Goal: Task Accomplishment & Management: Complete application form

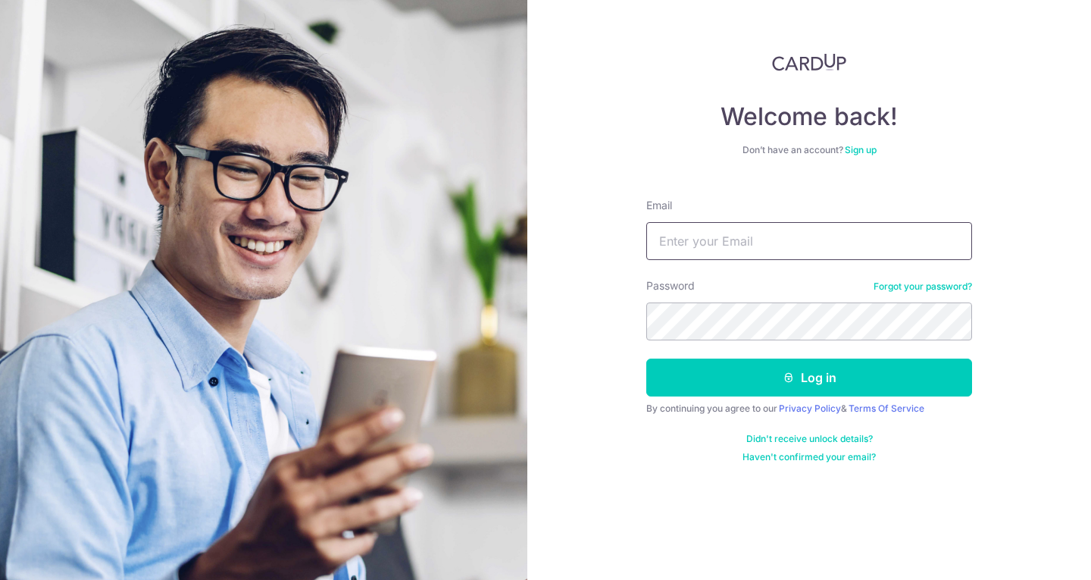
click at [758, 251] on input "Email" at bounding box center [809, 241] width 326 height 38
type input "helloawesomedoors@gmail.com"
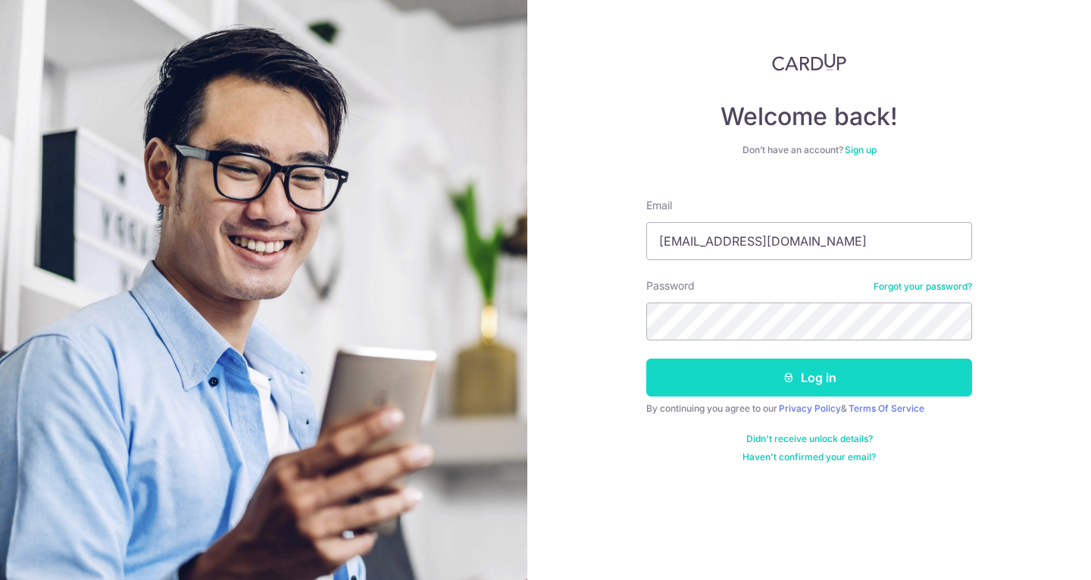
click at [752, 388] on button "Log in" at bounding box center [809, 377] width 326 height 38
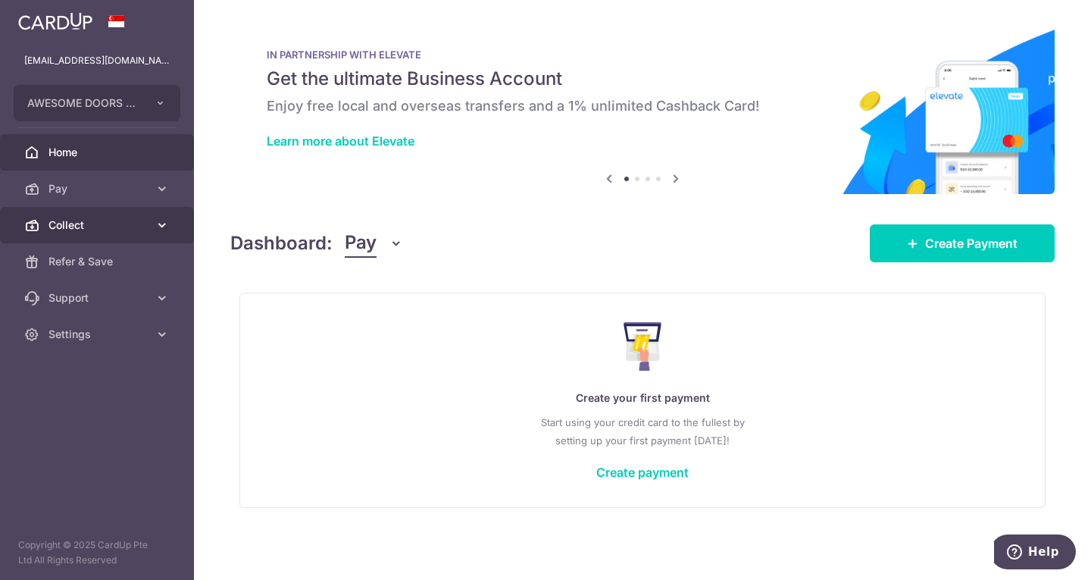
click at [152, 229] on link "Collect" at bounding box center [97, 225] width 194 height 36
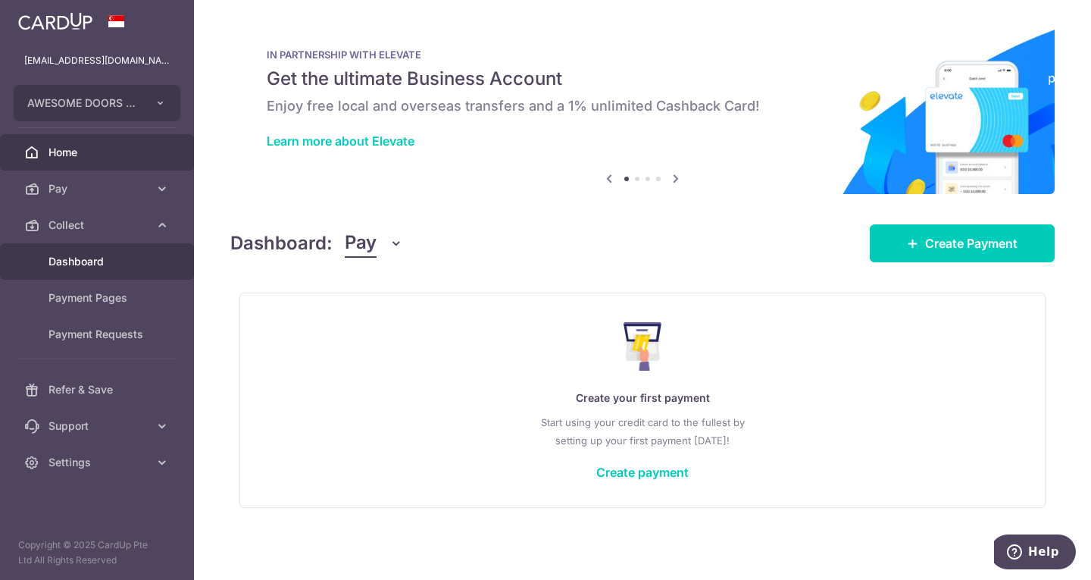
click at [86, 262] on span "Dashboard" at bounding box center [99, 261] width 100 height 15
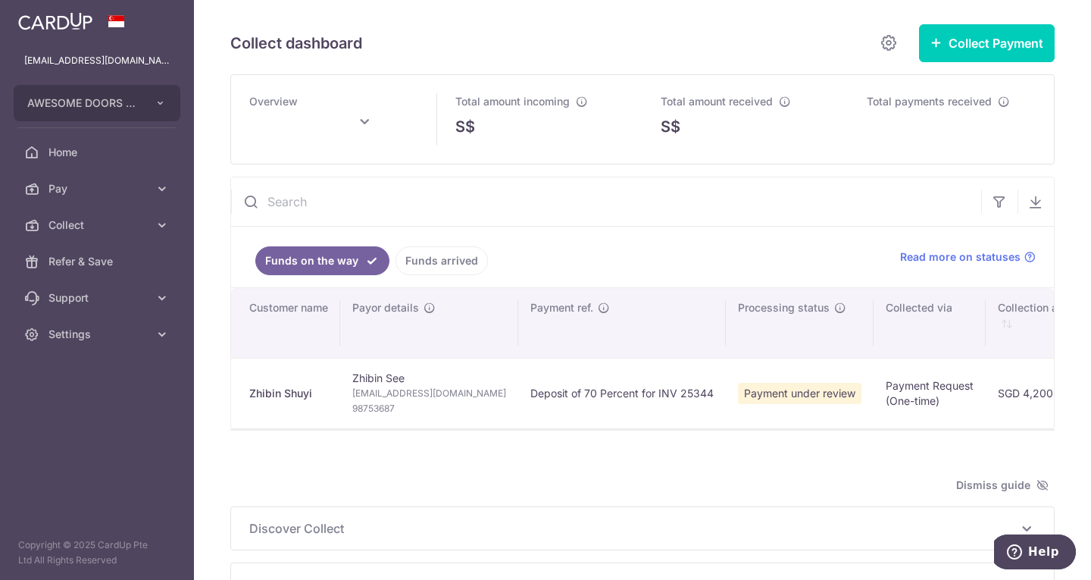
type input "October 2025"
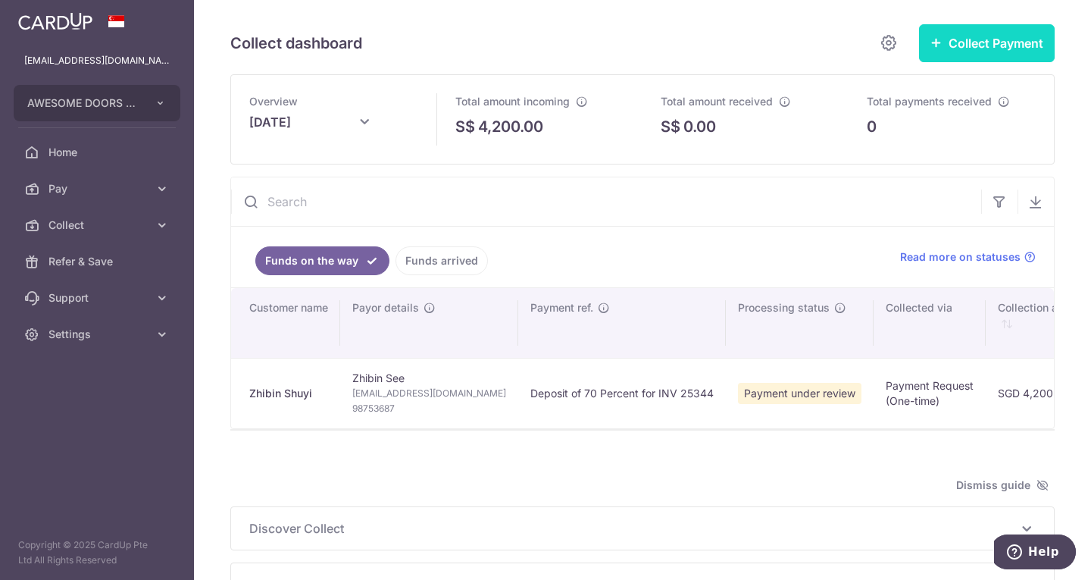
click at [975, 52] on button "Collect Payment" at bounding box center [987, 43] width 136 height 38
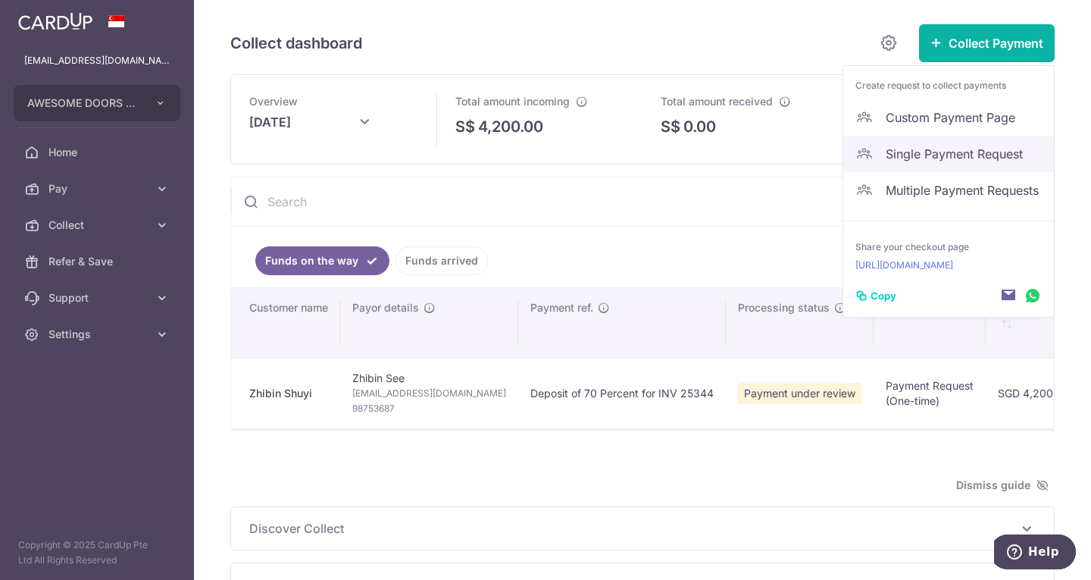
click at [929, 155] on span "Single Payment Request" at bounding box center [964, 154] width 156 height 18
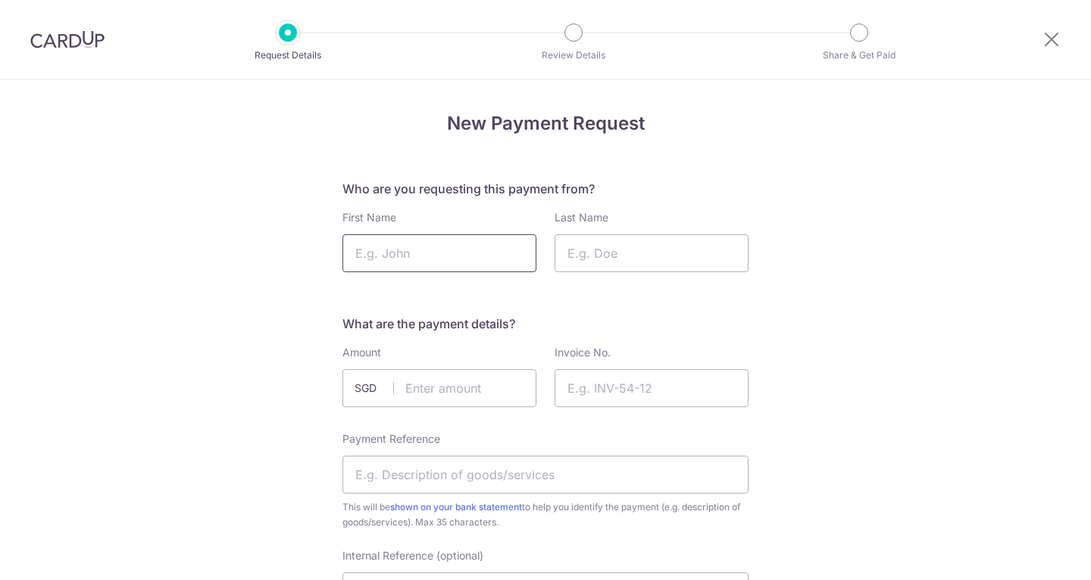
click at [456, 247] on input "First Name" at bounding box center [440, 253] width 194 height 38
type input "W"
type input "Wenhan"
type input "Wu"
click at [458, 393] on input "text" at bounding box center [440, 388] width 194 height 38
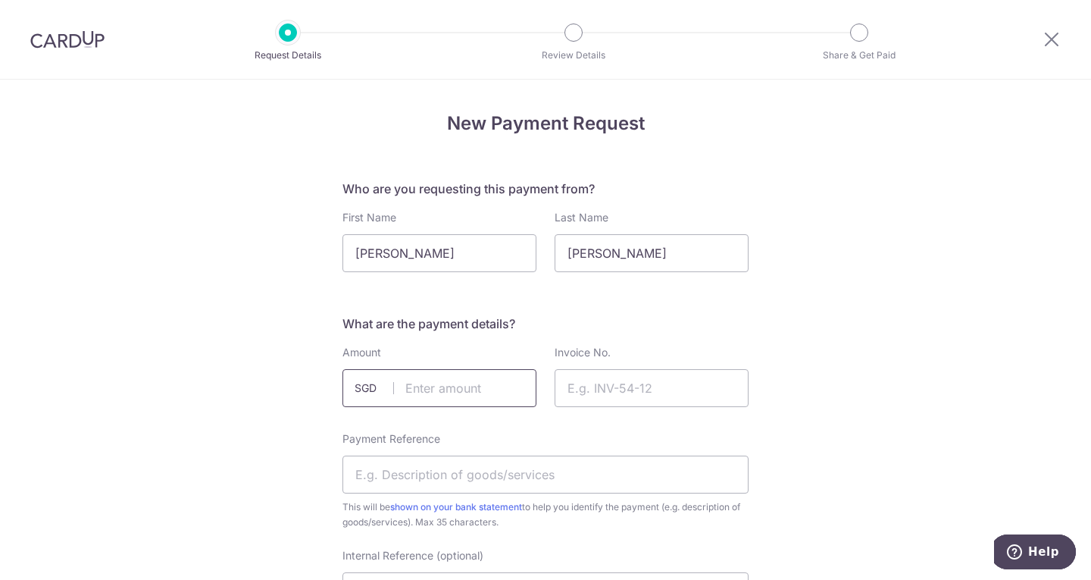
type input "2"
type input "3281.60"
drag, startPoint x: 574, startPoint y: 384, endPoint x: 546, endPoint y: 288, distance: 100.3
click at [574, 384] on input "Invoice No." at bounding box center [652, 388] width 194 height 38
click at [587, 397] on input "Invoice No." at bounding box center [652, 388] width 194 height 38
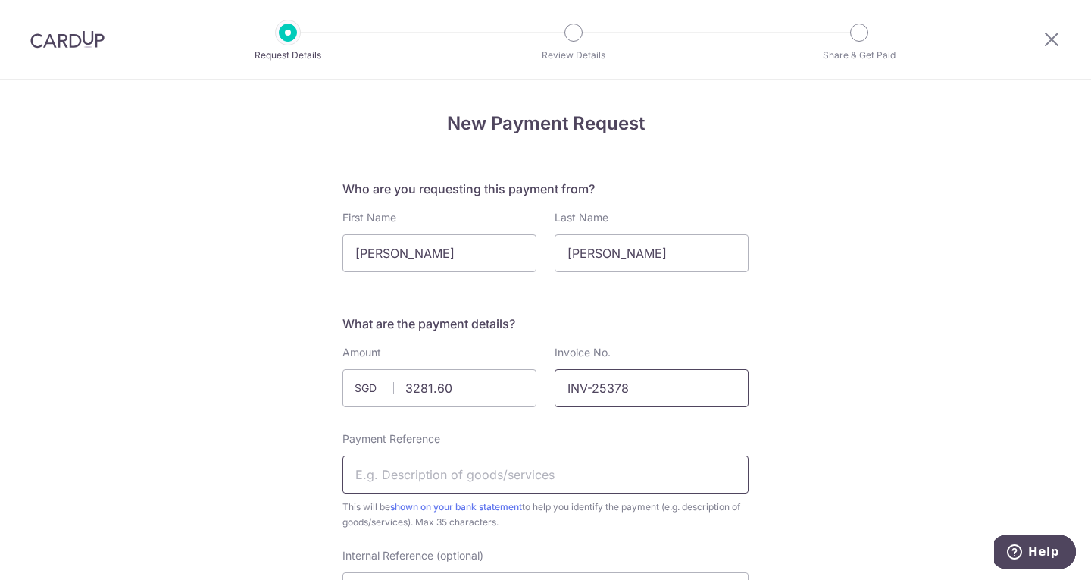
type input "INV-25378"
click at [480, 475] on input "Payment Reference" at bounding box center [546, 475] width 406 height 38
type input "I"
drag, startPoint x: 490, startPoint y: 477, endPoint x: 464, endPoint y: 474, distance: 26.0
click at [464, 474] on input "Deposit Invoice for QU" at bounding box center [546, 475] width 406 height 38
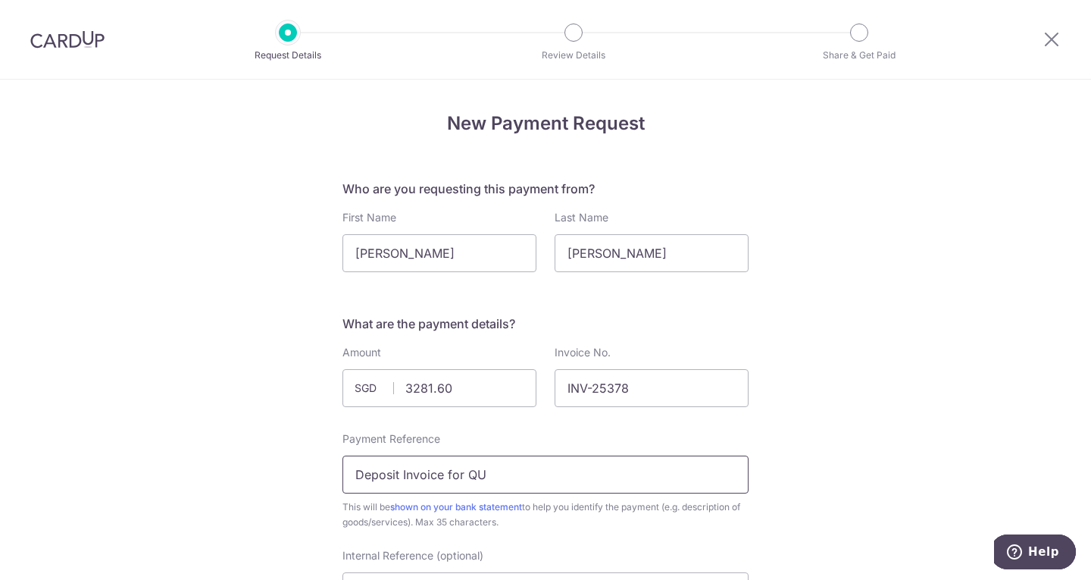
paste input "-25204"
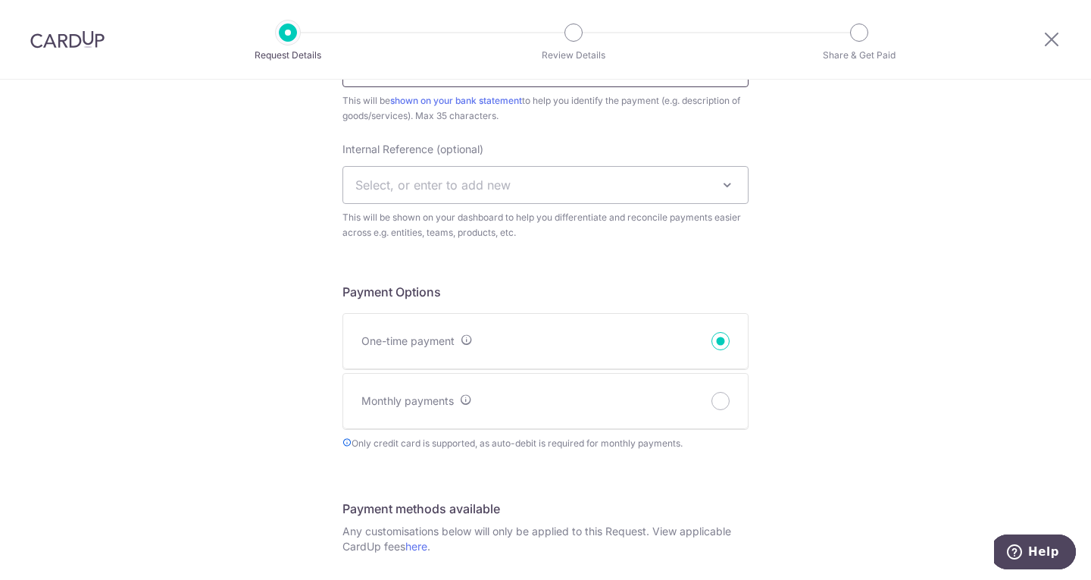
scroll to position [379, 0]
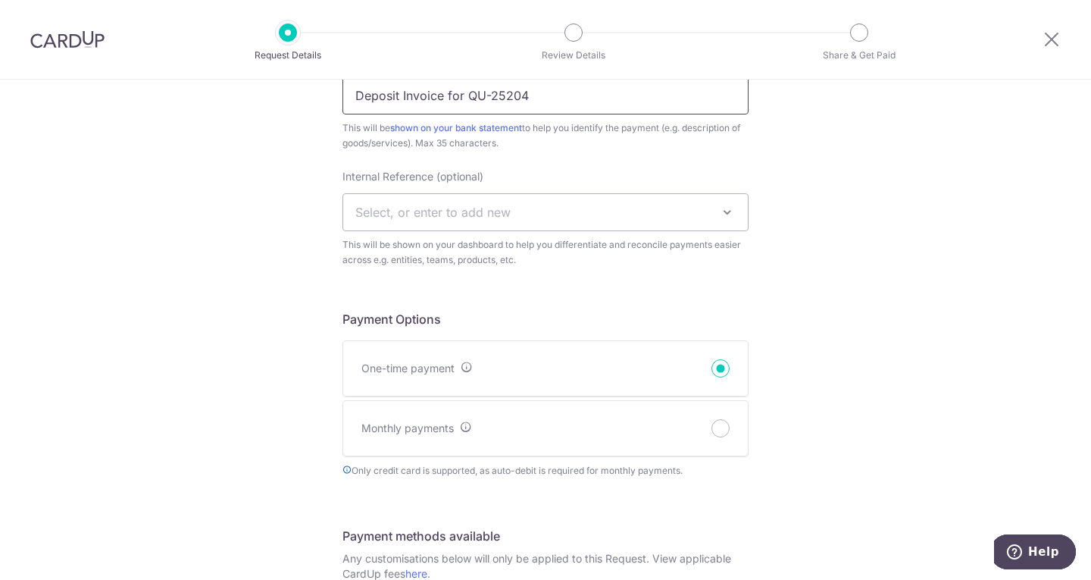
type input "Deposit Invoice for QU-25204"
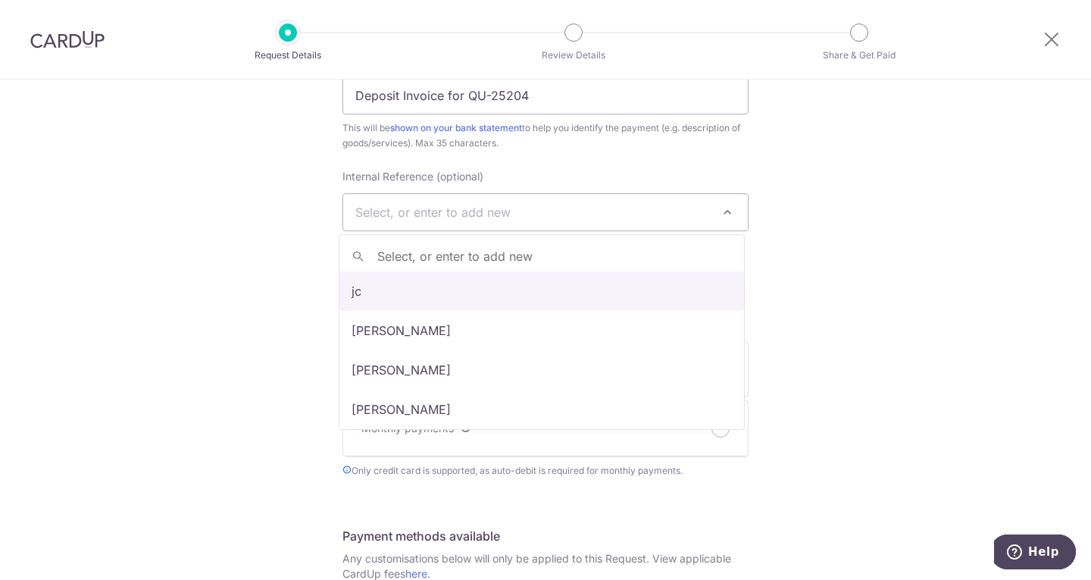
click at [362, 215] on span "Select, or enter to add new" at bounding box center [432, 212] width 155 height 15
type input "DS"
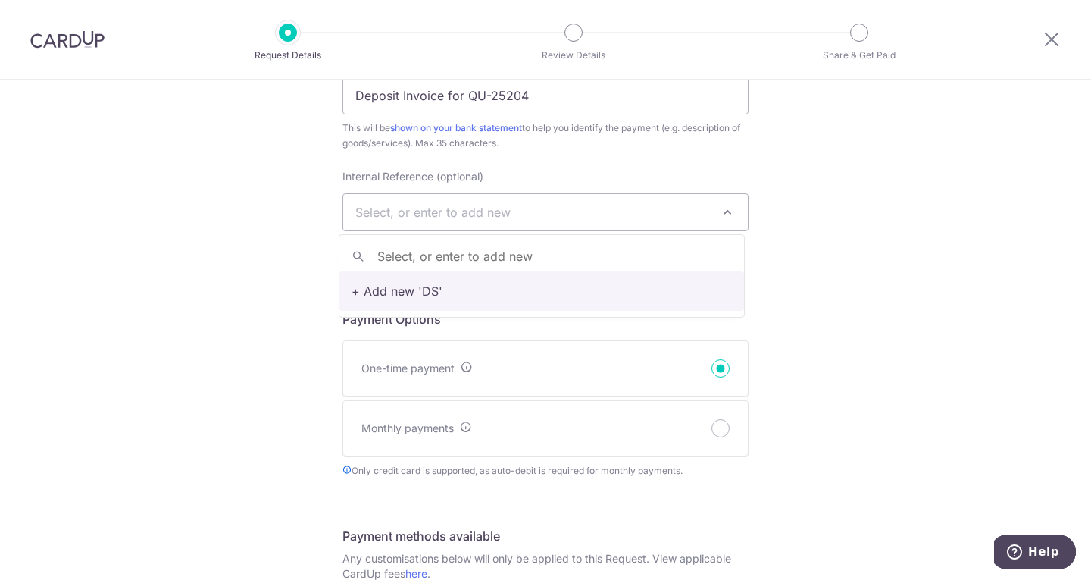
click at [869, 295] on div "New Payment Request Who are you requesting this payment from? First Name Wenhan…" at bounding box center [545, 459] width 1091 height 1517
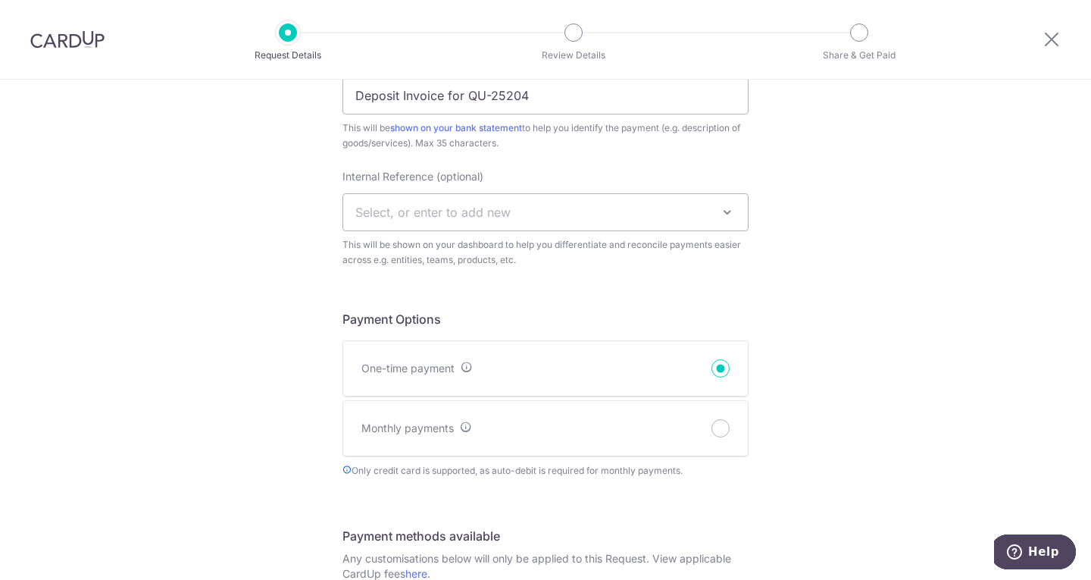
click at [381, 206] on span "Select, or enter to add new" at bounding box center [432, 212] width 155 height 15
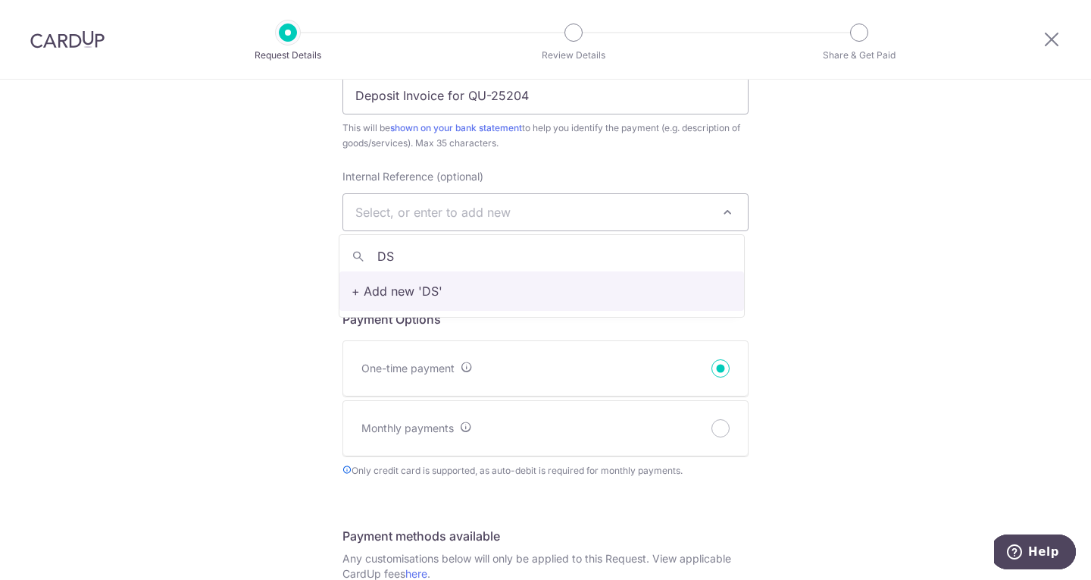
type input "D"
type input "Simon"
select select "Simon"
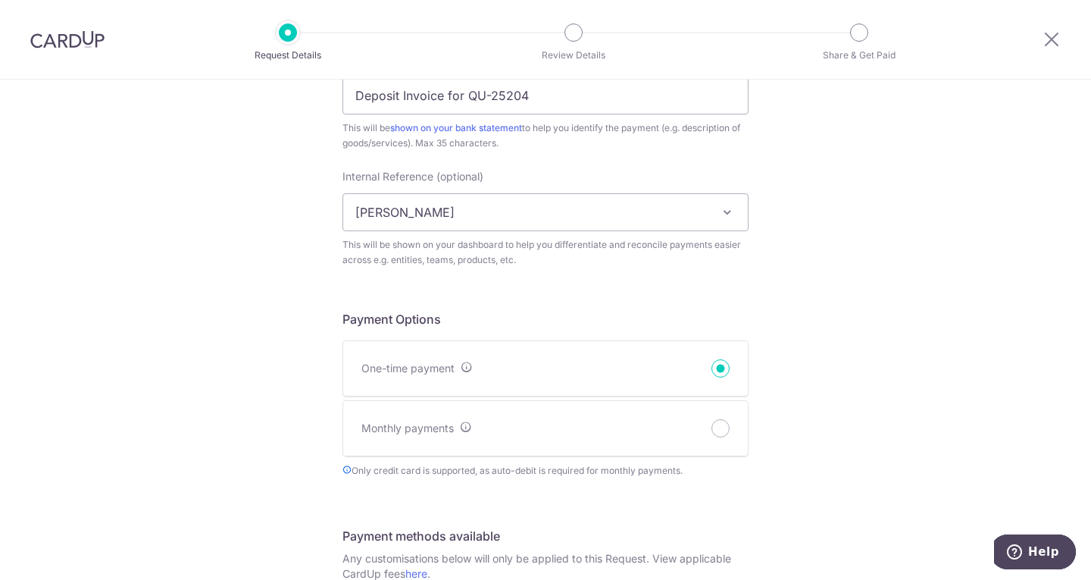
drag, startPoint x: 904, startPoint y: 291, endPoint x: 918, endPoint y: 295, distance: 14.2
click at [909, 291] on div "New Payment Request Who are you requesting this payment from? First Name Wenhan…" at bounding box center [545, 459] width 1091 height 1517
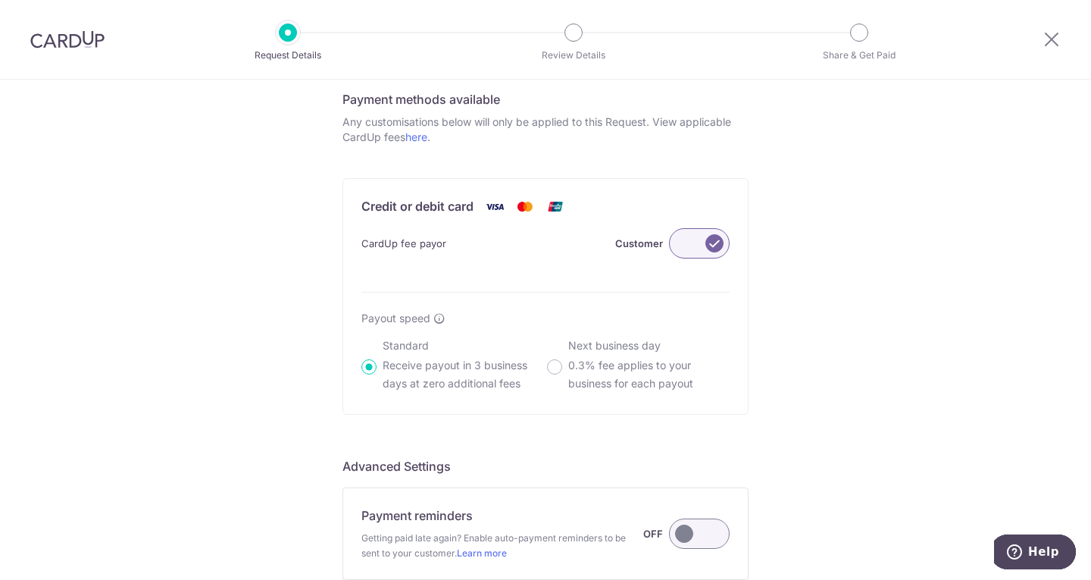
scroll to position [834, 0]
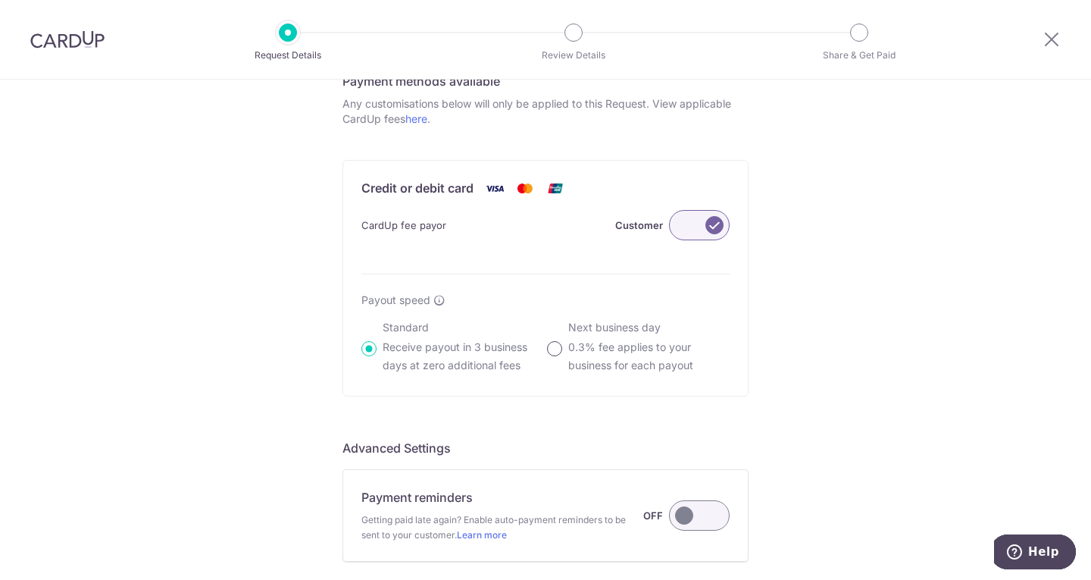
click at [553, 348] on input "Next business day 0.3% fee applies to your business for each payout" at bounding box center [554, 348] width 15 height 15
radio input "true"
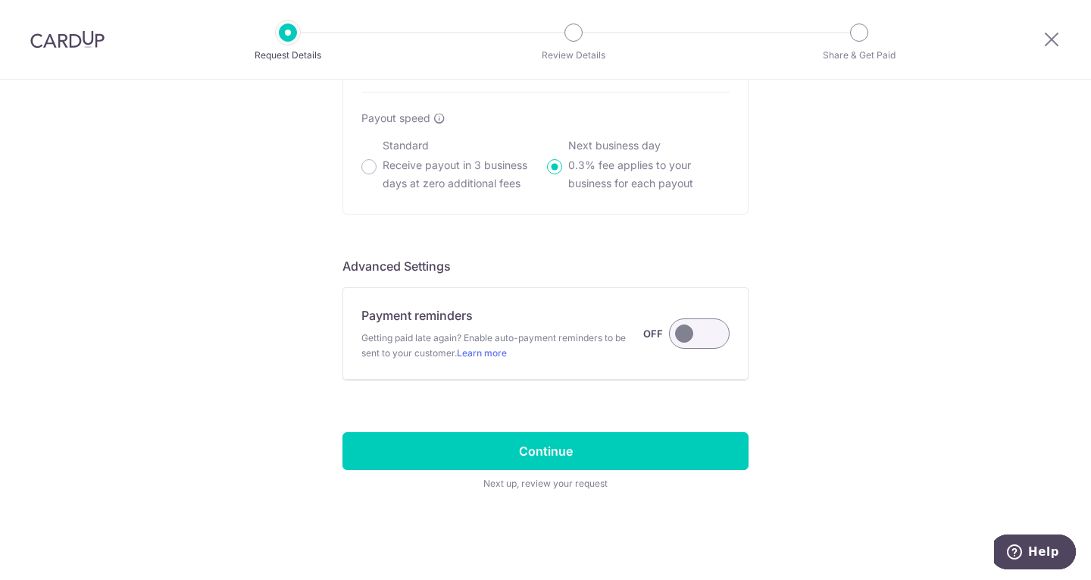
scroll to position [1016, 0]
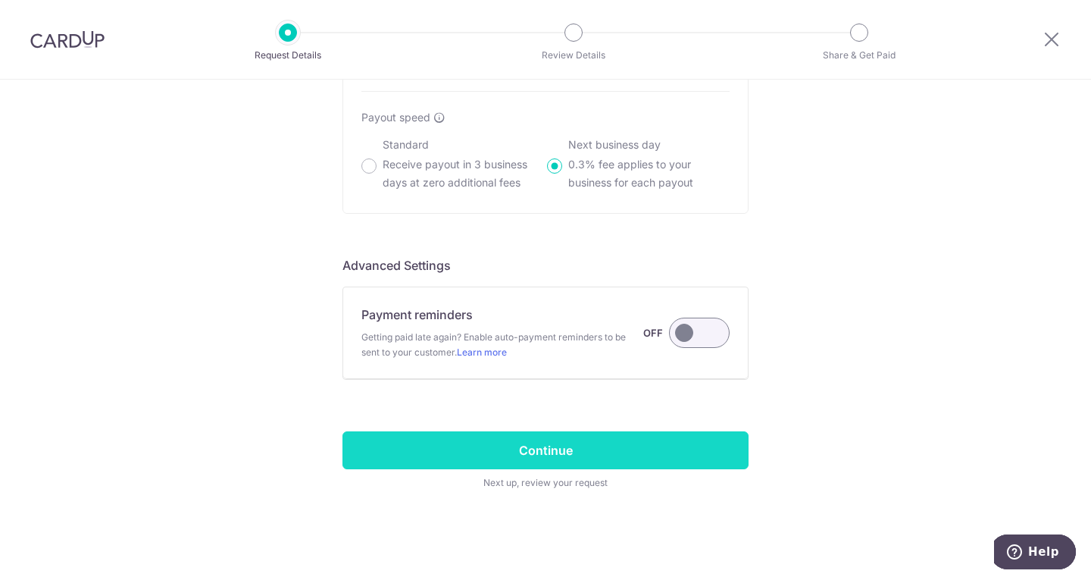
click at [547, 455] on input "Continue" at bounding box center [546, 450] width 406 height 38
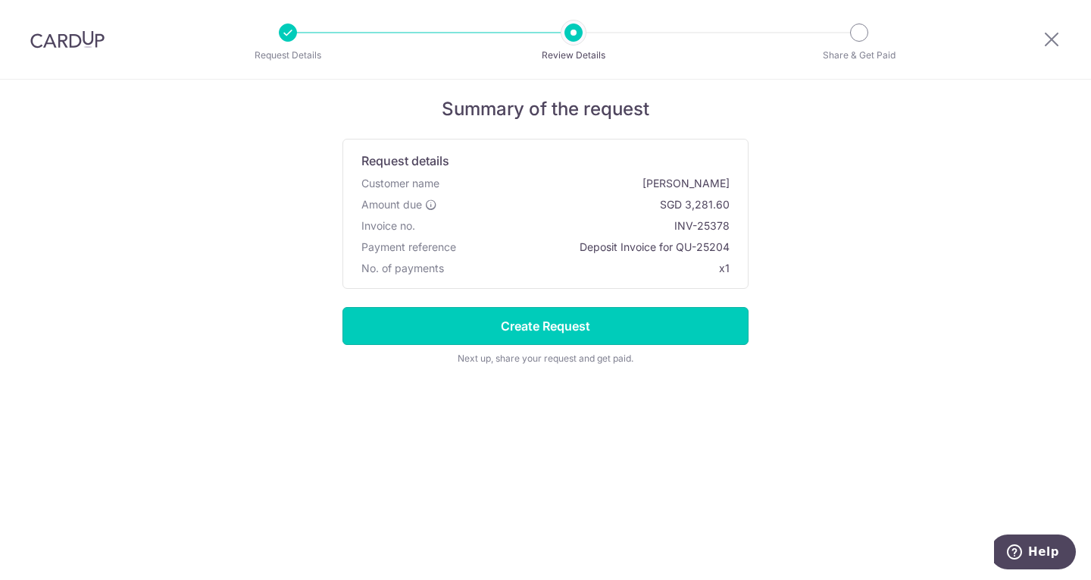
click at [547, 333] on input "Create Request" at bounding box center [546, 326] width 406 height 38
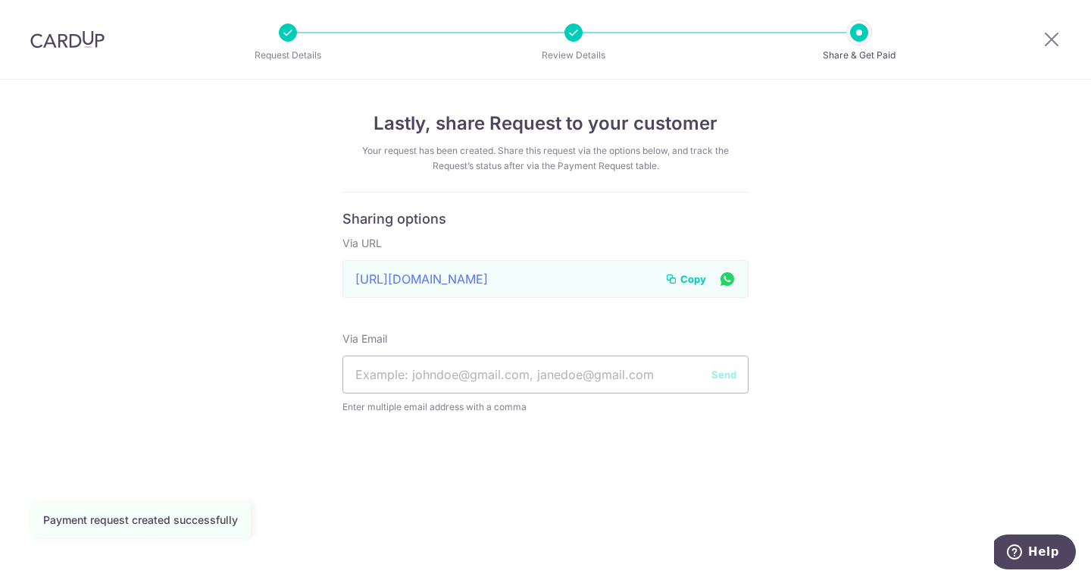
click at [693, 278] on span "Copy" at bounding box center [694, 278] width 26 height 15
click at [693, 280] on span "Copy" at bounding box center [694, 278] width 26 height 15
click at [629, 370] on input "text" at bounding box center [546, 374] width 406 height 38
type input "e"
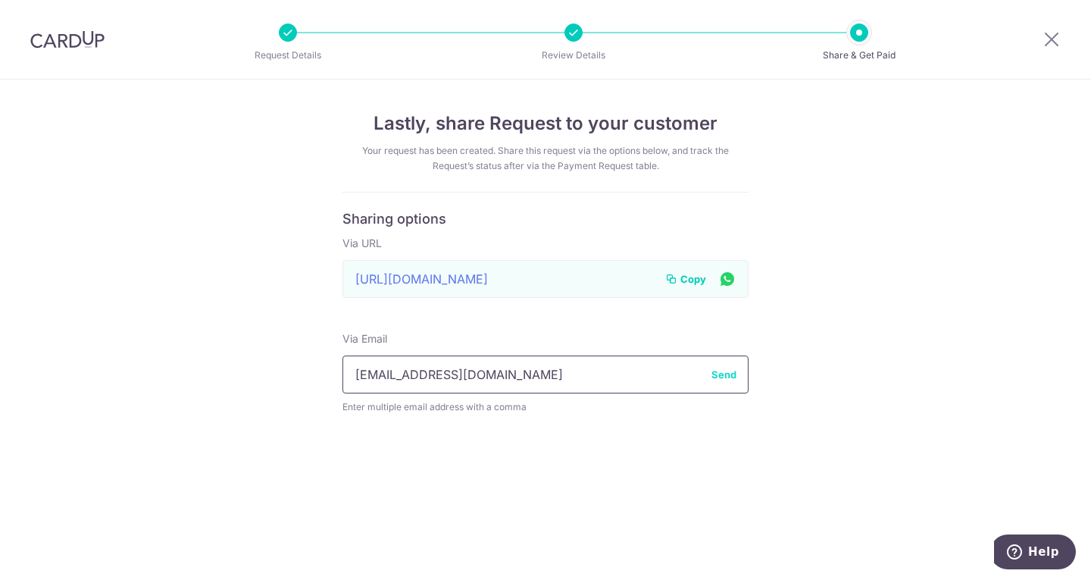
type input "wuwenhann@gmail.com"
click at [715, 373] on button "Send" at bounding box center [724, 374] width 25 height 15
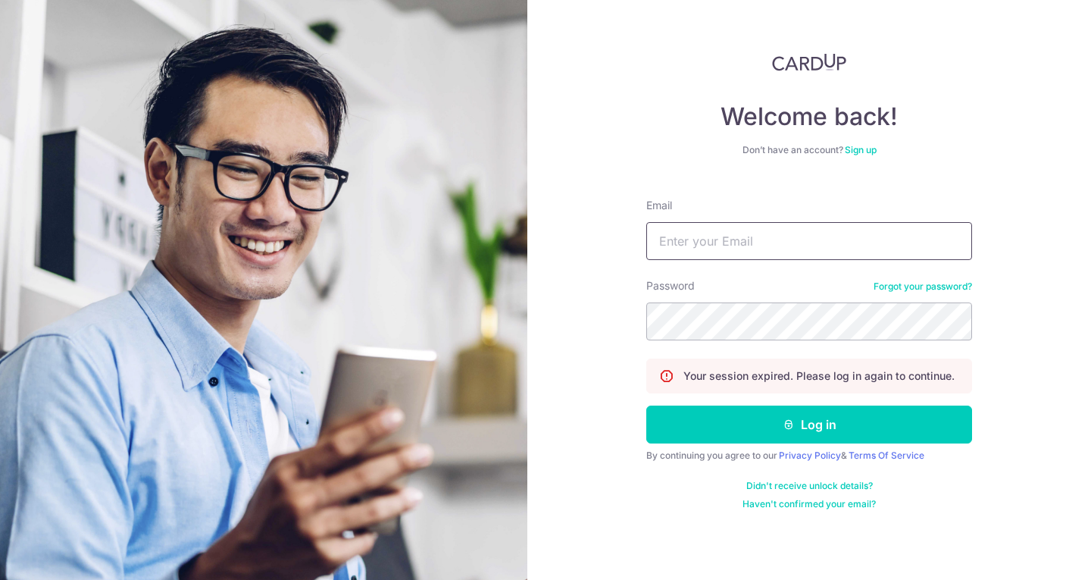
click at [709, 251] on input "Email" at bounding box center [809, 241] width 326 height 38
type input "[EMAIL_ADDRESS][DOMAIN_NAME]"
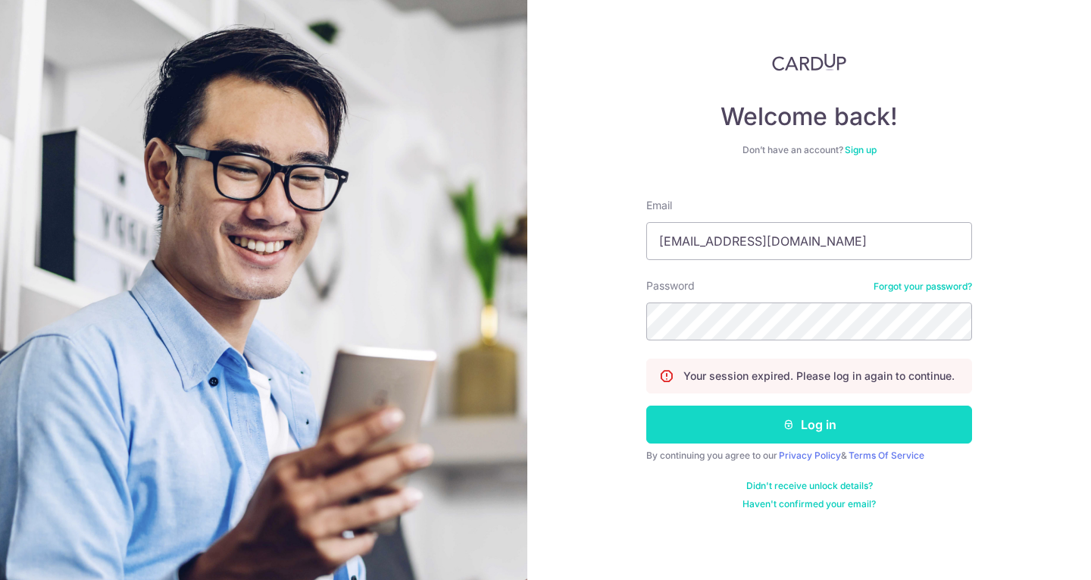
click at [767, 426] on button "Log in" at bounding box center [809, 424] width 326 height 38
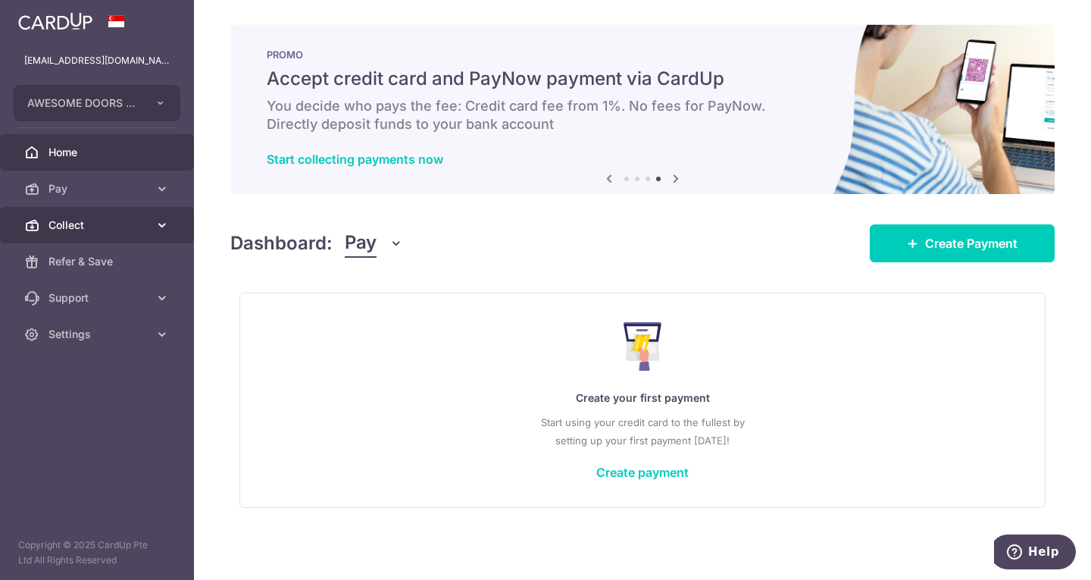
click at [93, 227] on span "Collect" at bounding box center [99, 225] width 100 height 15
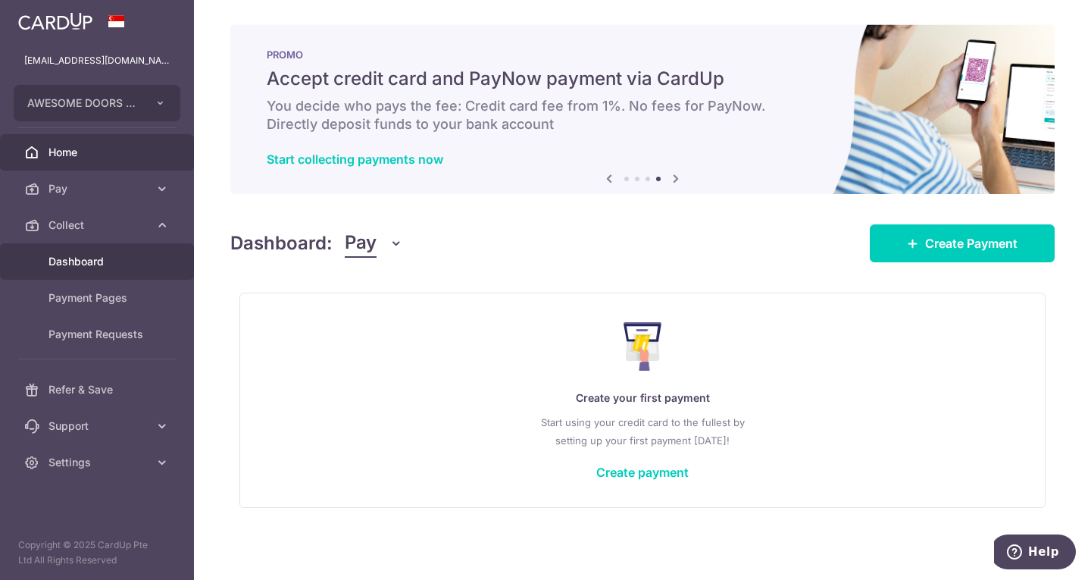
click at [77, 258] on span "Dashboard" at bounding box center [99, 261] width 100 height 15
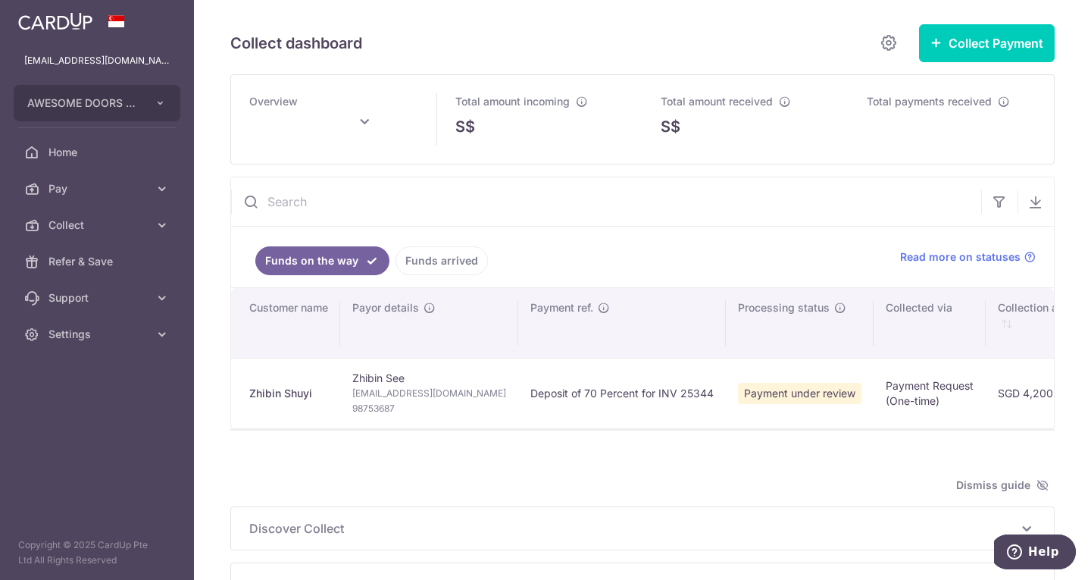
type input "[DATE]"
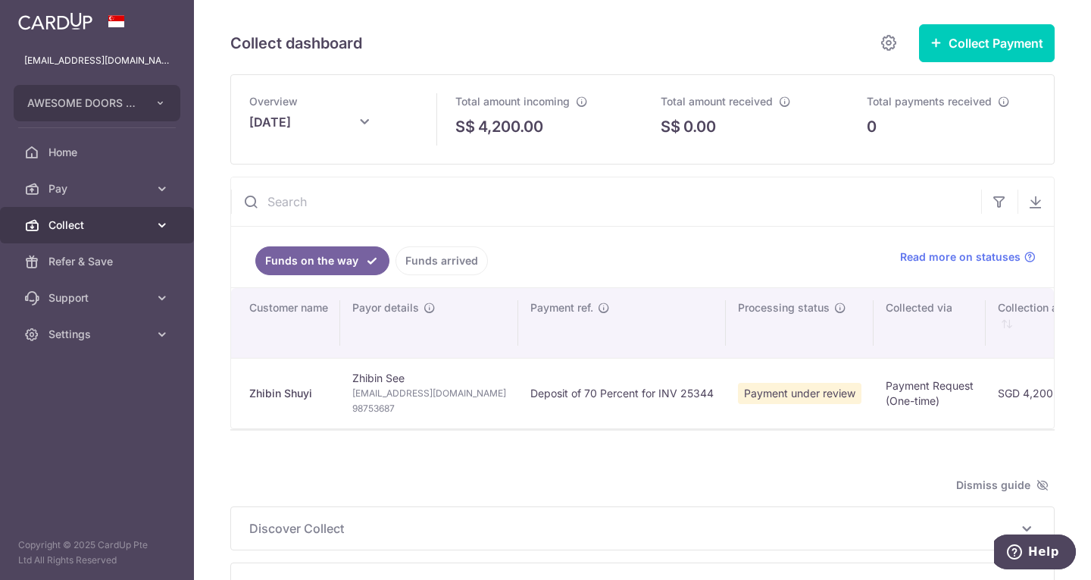
click at [79, 230] on span "Collect" at bounding box center [99, 225] width 100 height 15
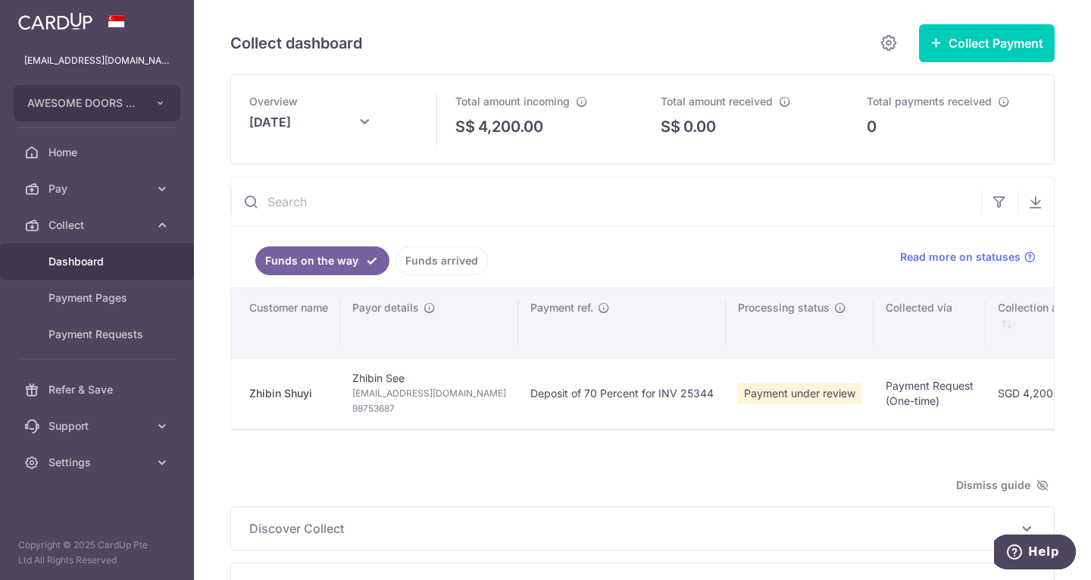
click at [83, 265] on span "Dashboard" at bounding box center [99, 261] width 100 height 15
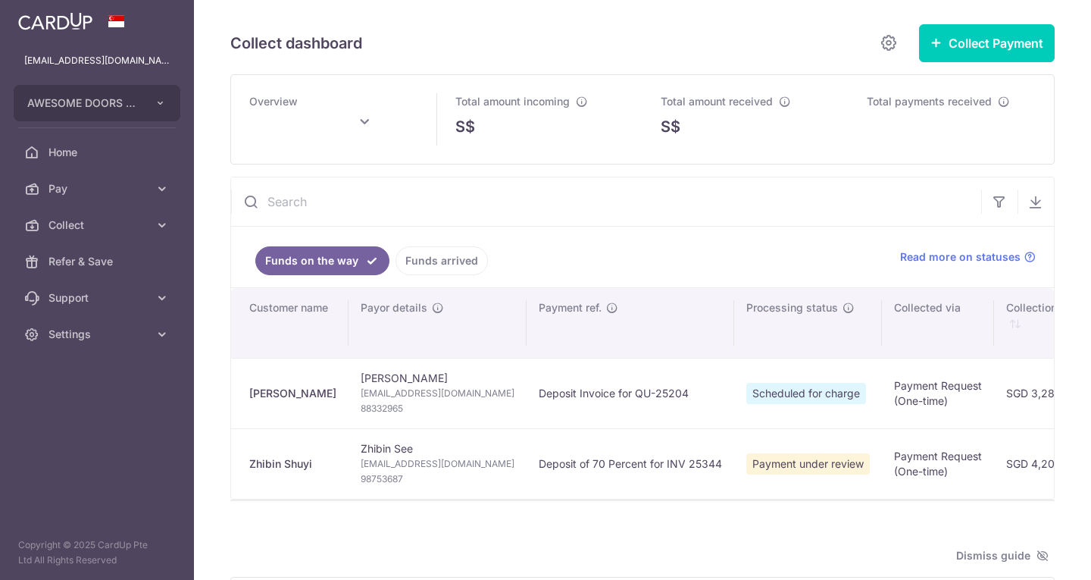
click at [107, 295] on span "Support" at bounding box center [99, 297] width 100 height 15
type input "[DATE]"
